Goal: Information Seeking & Learning: Learn about a topic

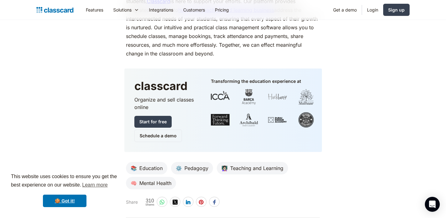
scroll to position [3044, 0]
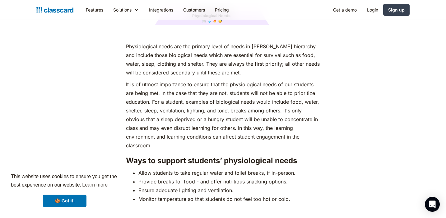
scroll to position [869, 0]
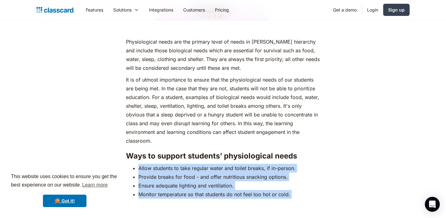
drag, startPoint x: 294, startPoint y: 188, endPoint x: 136, endPoint y: 157, distance: 160.9
copy ul "Allow students to take regular water and toilet breaks, if in-person. Provide b…"
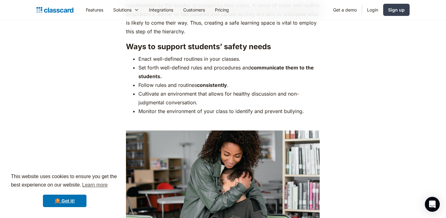
scroll to position [1273, 0]
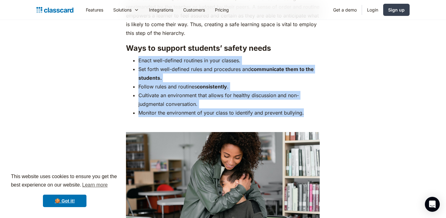
drag, startPoint x: 307, startPoint y: 100, endPoint x: 139, endPoint y: 53, distance: 174.4
click at [139, 56] on ul "Enact well-defined routines in your classes. Set forth well-defined rules and p…" at bounding box center [223, 86] width 194 height 61
copy ul "Enact well-defined routines in your classes. Set forth well-defined rules and p…"
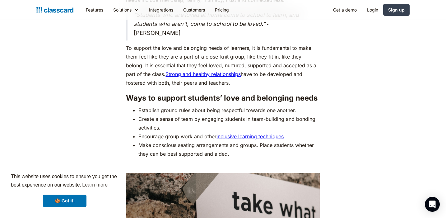
scroll to position [1754, 0]
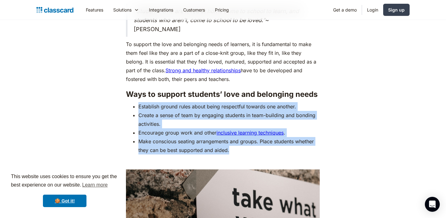
drag, startPoint x: 243, startPoint y: 138, endPoint x: 113, endPoint y: 95, distance: 137.5
copy ul "Establish ground rules about being respectful towards one another. Create a sen…"
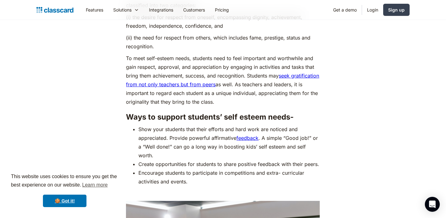
scroll to position [2239, 0]
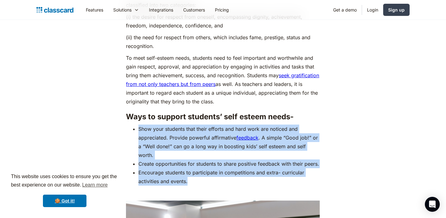
drag, startPoint x: 197, startPoint y: 179, endPoint x: 139, endPoint y: 119, distance: 82.9
click at [139, 124] on ul "Show your students that their efforts and hard work are noticed and appreciated…" at bounding box center [223, 154] width 194 height 61
copy ul "Show your students that their efforts and hard work are noticed and appreciated…"
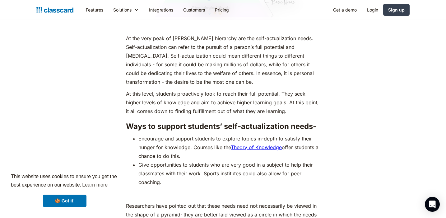
scroll to position [2716, 0]
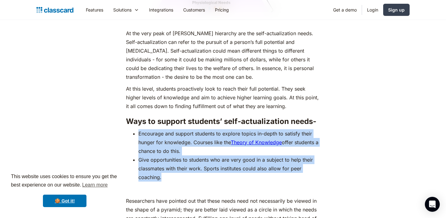
drag, startPoint x: 188, startPoint y: 174, endPoint x: 137, endPoint y: 131, distance: 67.1
click at [137, 131] on ul "Encourage and support students to explore topics in-depth to satisfy their hung…" at bounding box center [223, 155] width 194 height 52
copy ul "Encourage and support students to explore topics in-depth to satisfy their hung…"
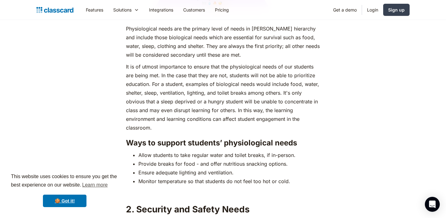
scroll to position [883, 0]
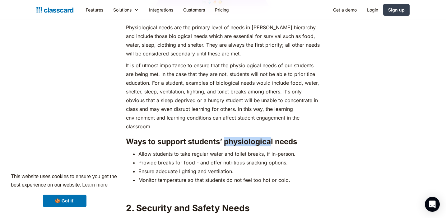
drag, startPoint x: 271, startPoint y: 131, endPoint x: 225, endPoint y: 130, distance: 46.3
click at [225, 137] on h3 "Ways to support students’ physiological needs" at bounding box center [223, 141] width 194 height 9
copy h3 "physiologica"
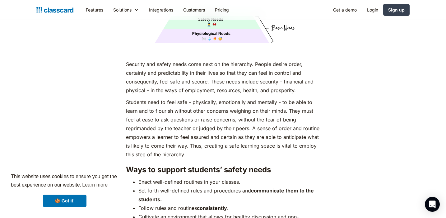
scroll to position [1157, 0]
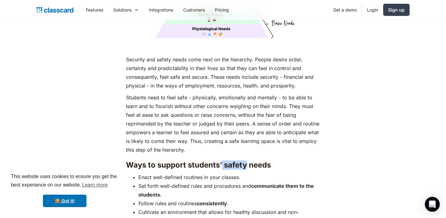
drag, startPoint x: 246, startPoint y: 151, endPoint x: 223, endPoint y: 151, distance: 23.6
click at [223, 160] on h3 "Ways to support students’ safety needs" at bounding box center [223, 164] width 194 height 9
copy h3 "safety"
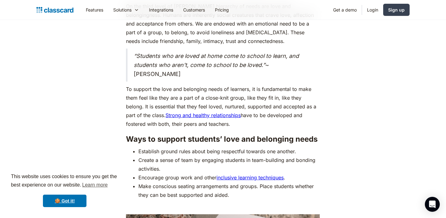
scroll to position [1709, 0]
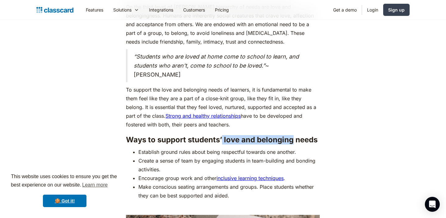
drag, startPoint x: 222, startPoint y: 130, endPoint x: 292, endPoint y: 127, distance: 70.6
click at [292, 135] on h3 "Ways to support students’ love and belonging needs" at bounding box center [223, 139] width 194 height 9
copy h3 "love and belonging"
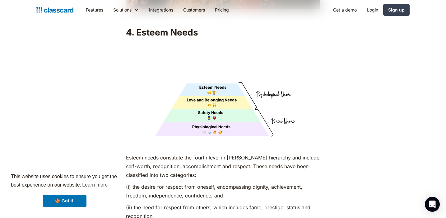
scroll to position [2051, 0]
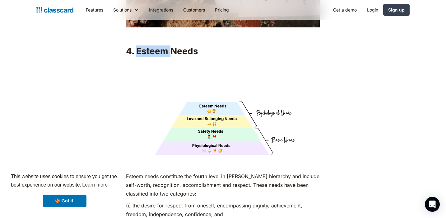
drag, startPoint x: 170, startPoint y: 41, endPoint x: 137, endPoint y: 42, distance: 33.3
click at [137, 45] on h2 "4. Esteem Needs" at bounding box center [223, 50] width 194 height 11
copy h2 "Esteem"
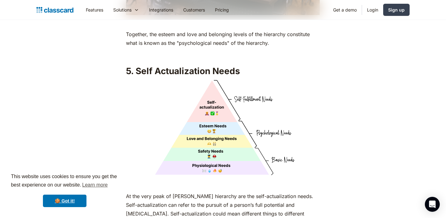
scroll to position [2554, 0]
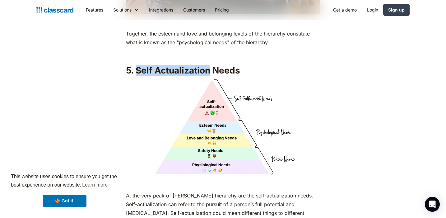
drag, startPoint x: 204, startPoint y: 69, endPoint x: 137, endPoint y: 69, distance: 66.8
click at [137, 69] on h2 "5. Self Actualization Needs" at bounding box center [223, 70] width 194 height 11
copy h2 "Self Actualization"
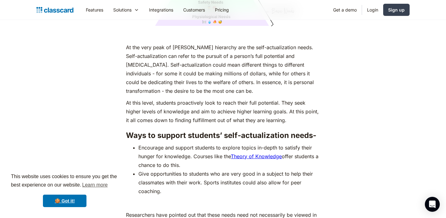
scroll to position [2703, 0]
